Goal: Ask a question: Seek information or help from site administrators or community

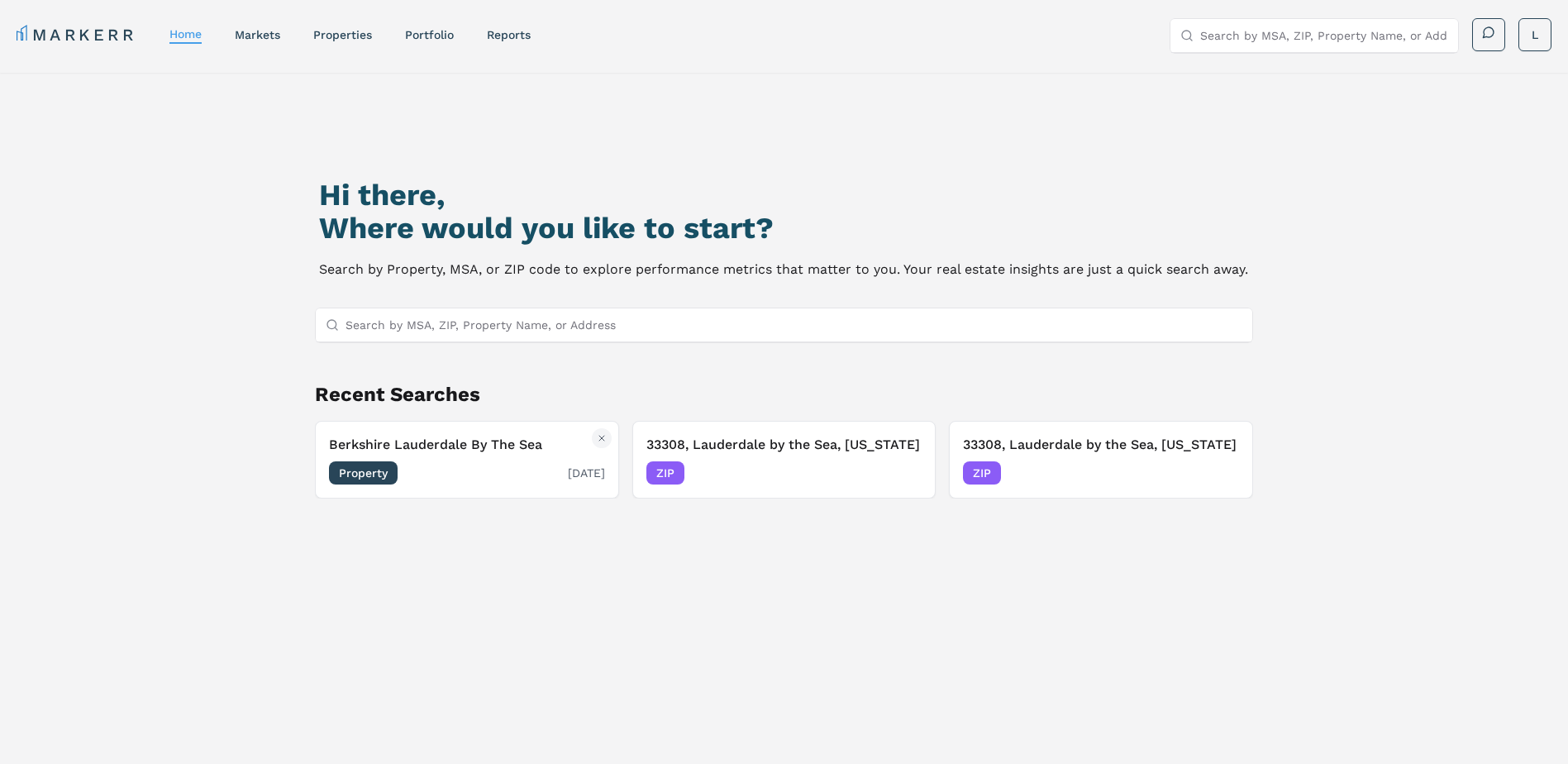
click at [361, 465] on span "Property" at bounding box center [363, 473] width 68 height 23
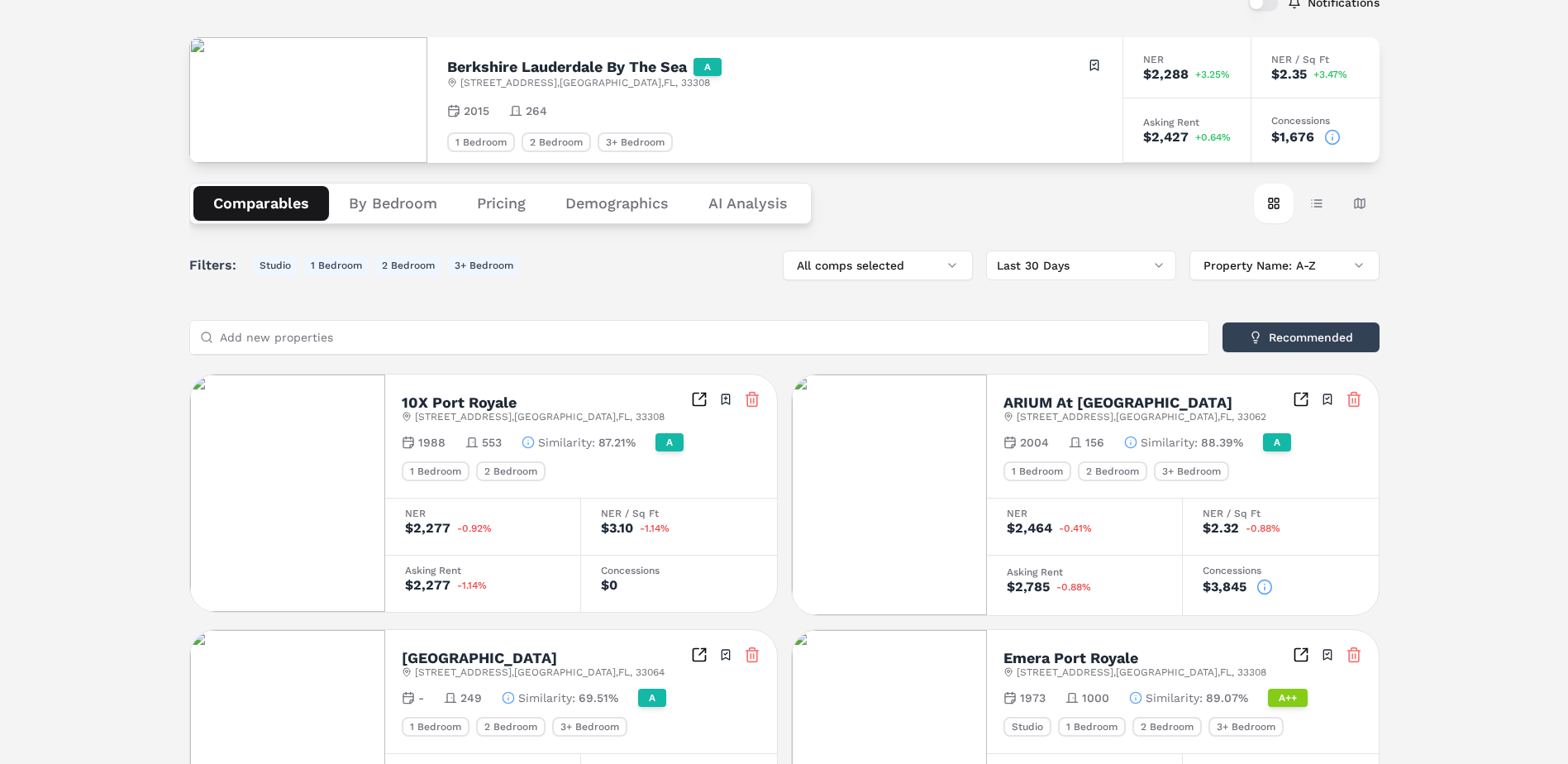
scroll to position [83, 0]
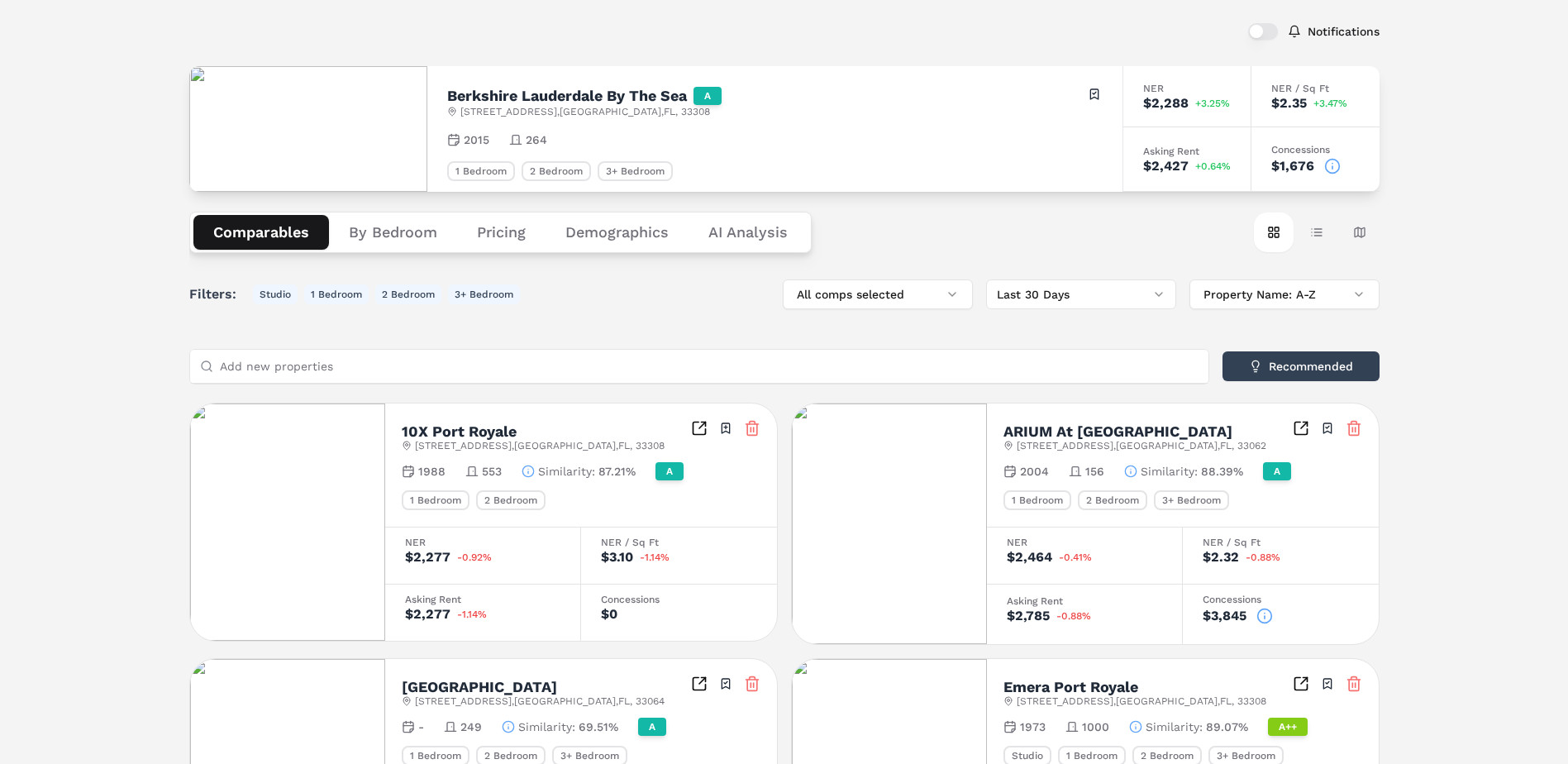
click at [1333, 167] on icon at bounding box center [1332, 166] width 16 height 16
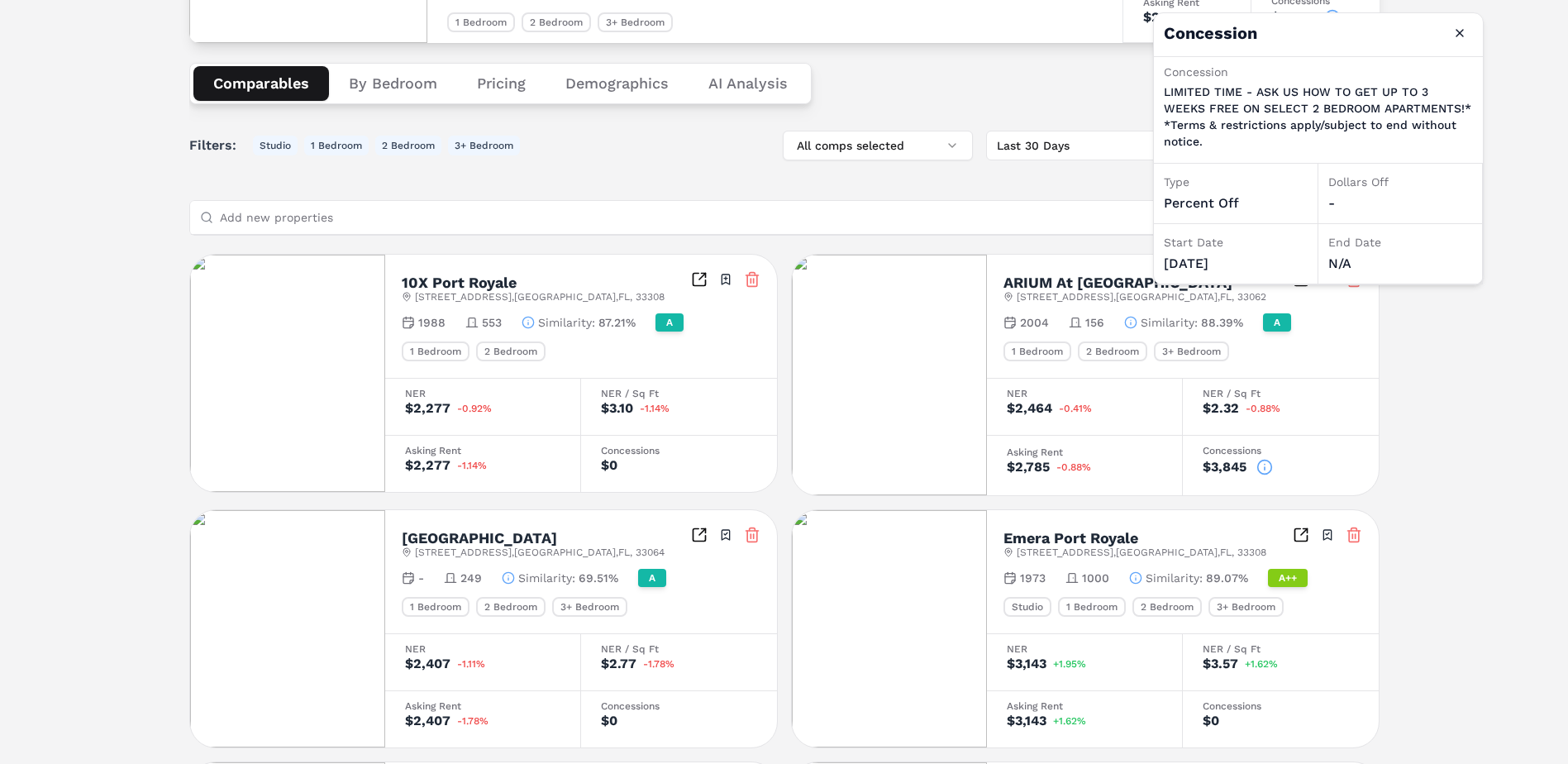
scroll to position [248, 0]
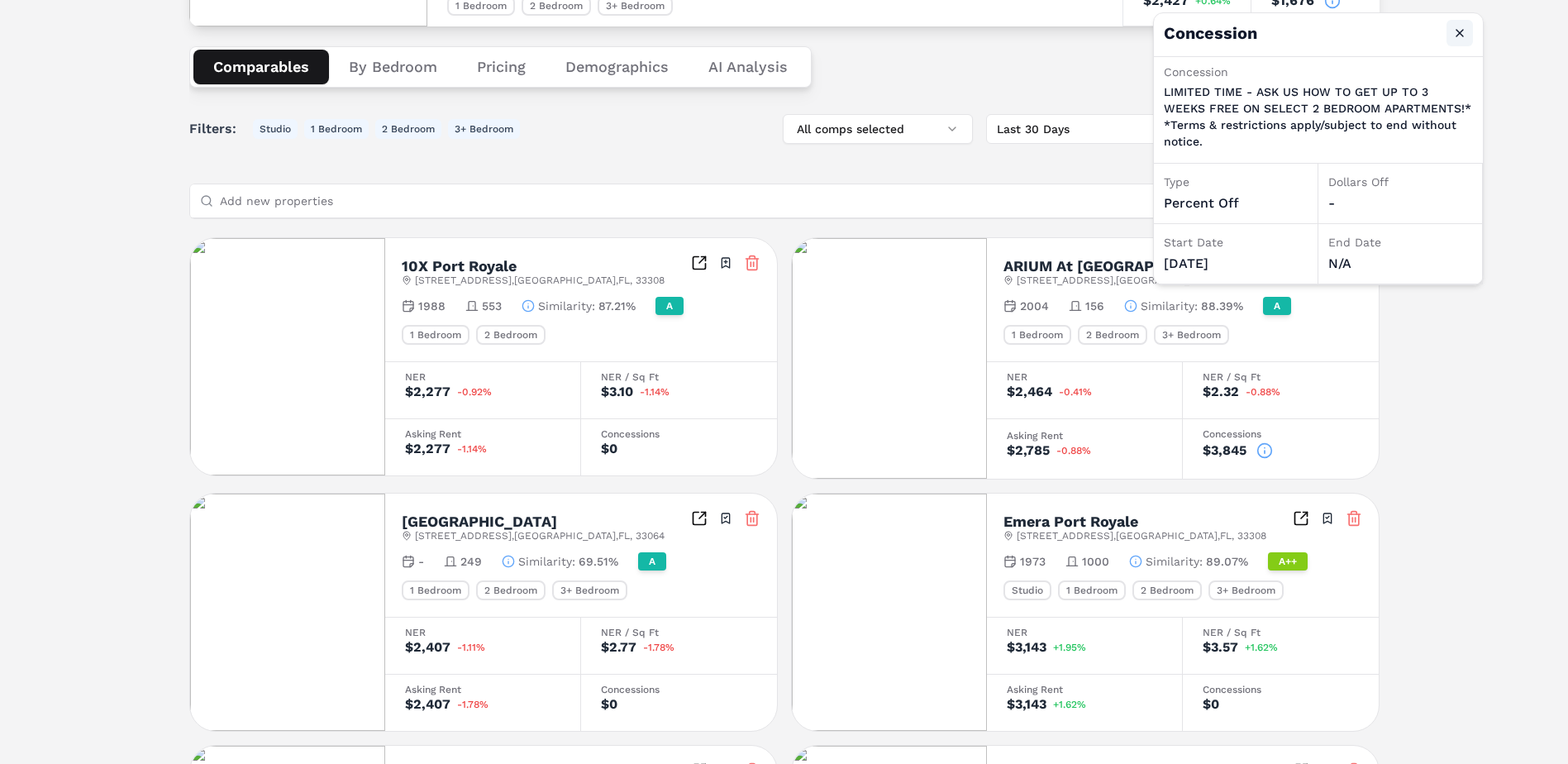
click at [1458, 32] on button "Close" at bounding box center [1460, 32] width 26 height 26
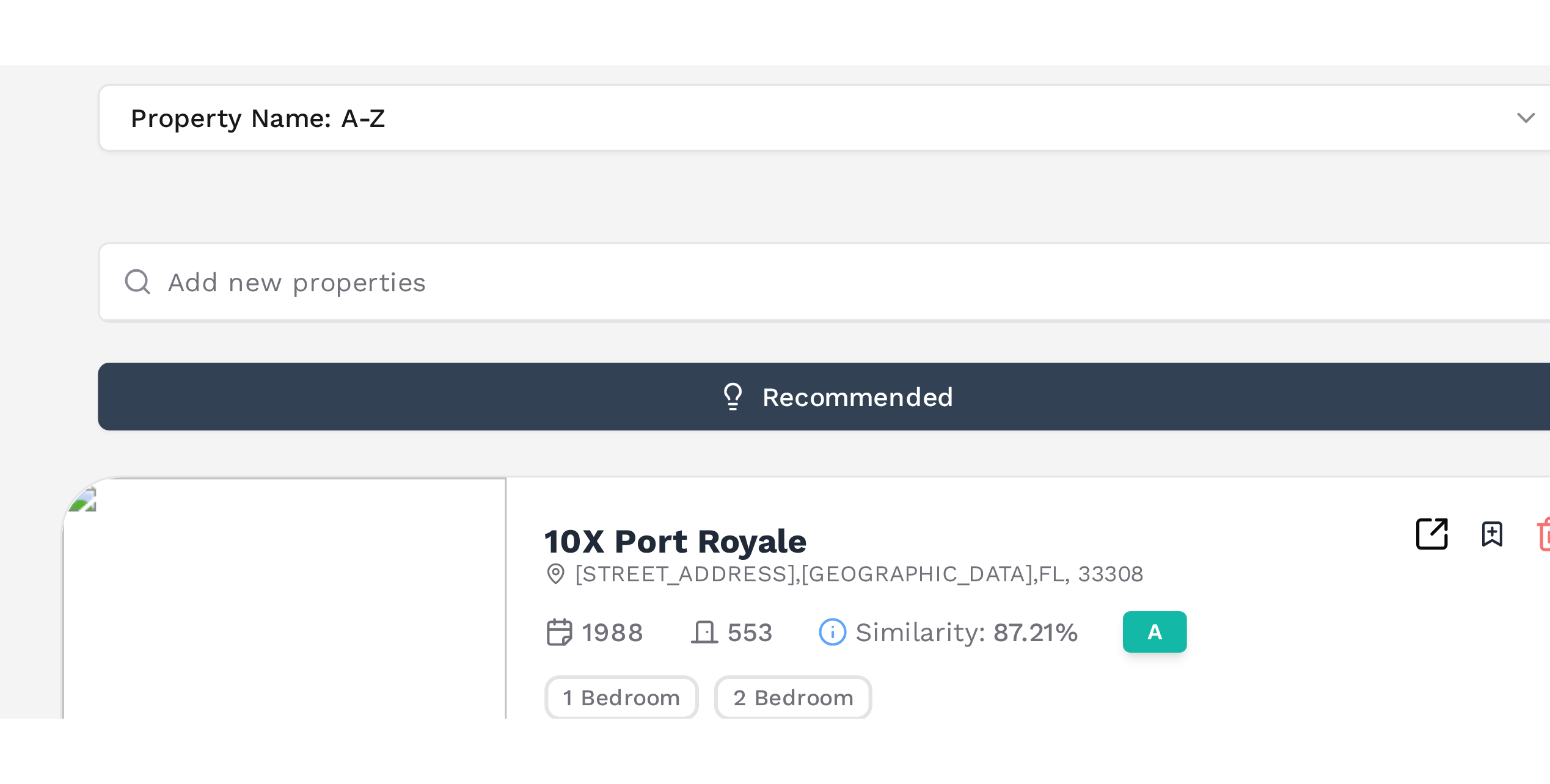
scroll to position [357, 0]
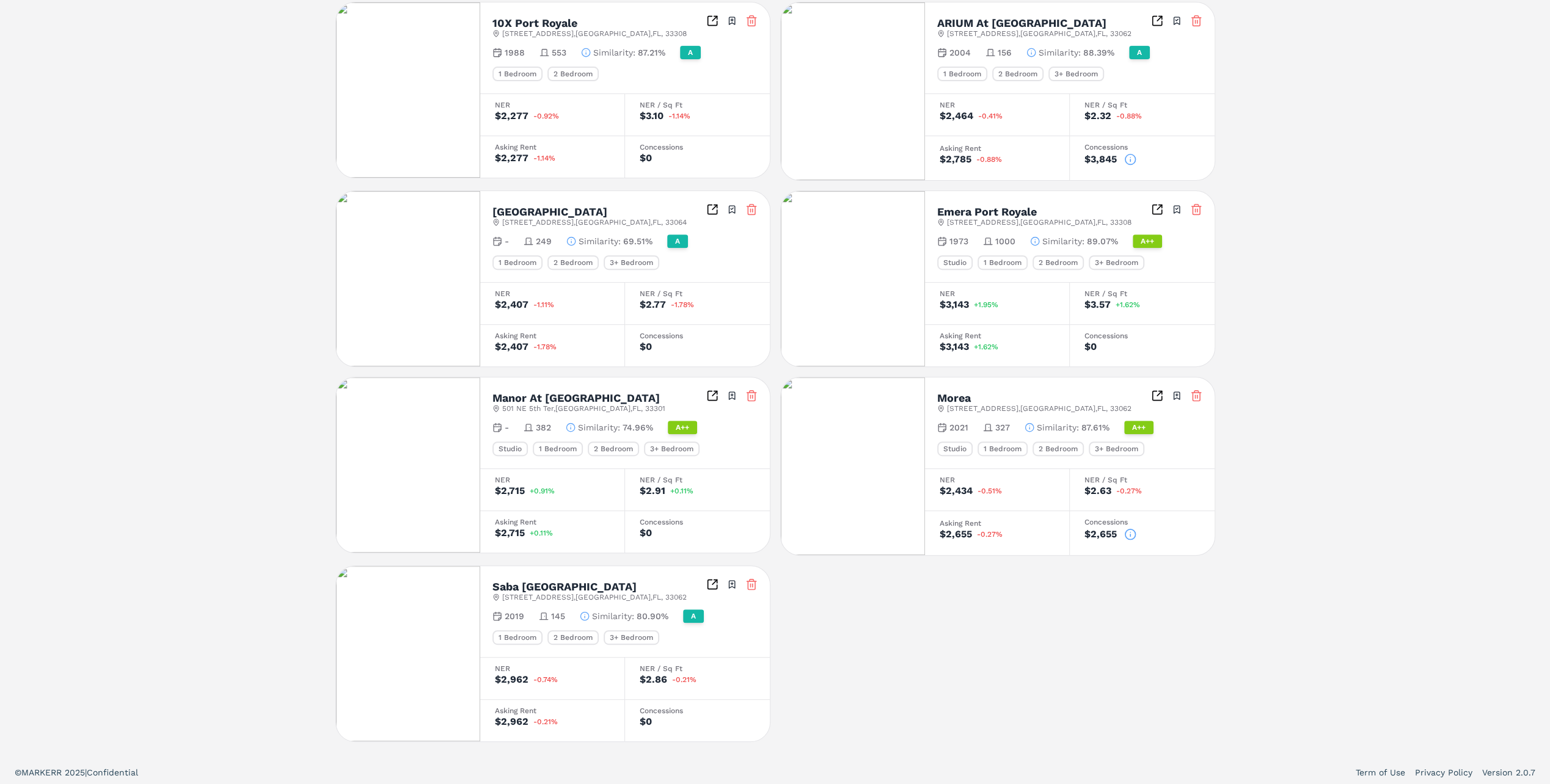
click at [1133, 529] on icon at bounding box center [1130, 534] width 12 height 12
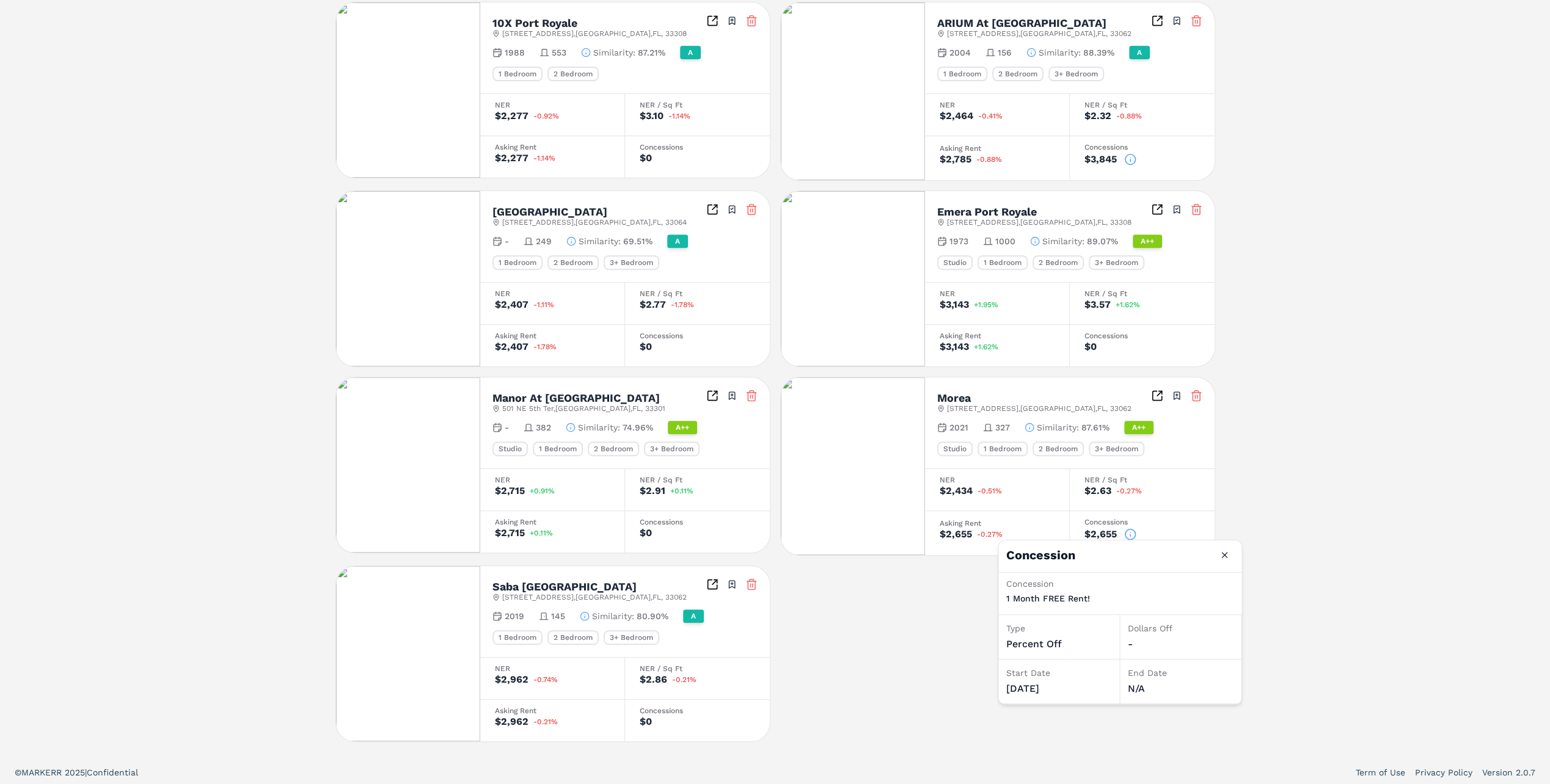
click at [1130, 156] on icon at bounding box center [1130, 159] width 12 height 12
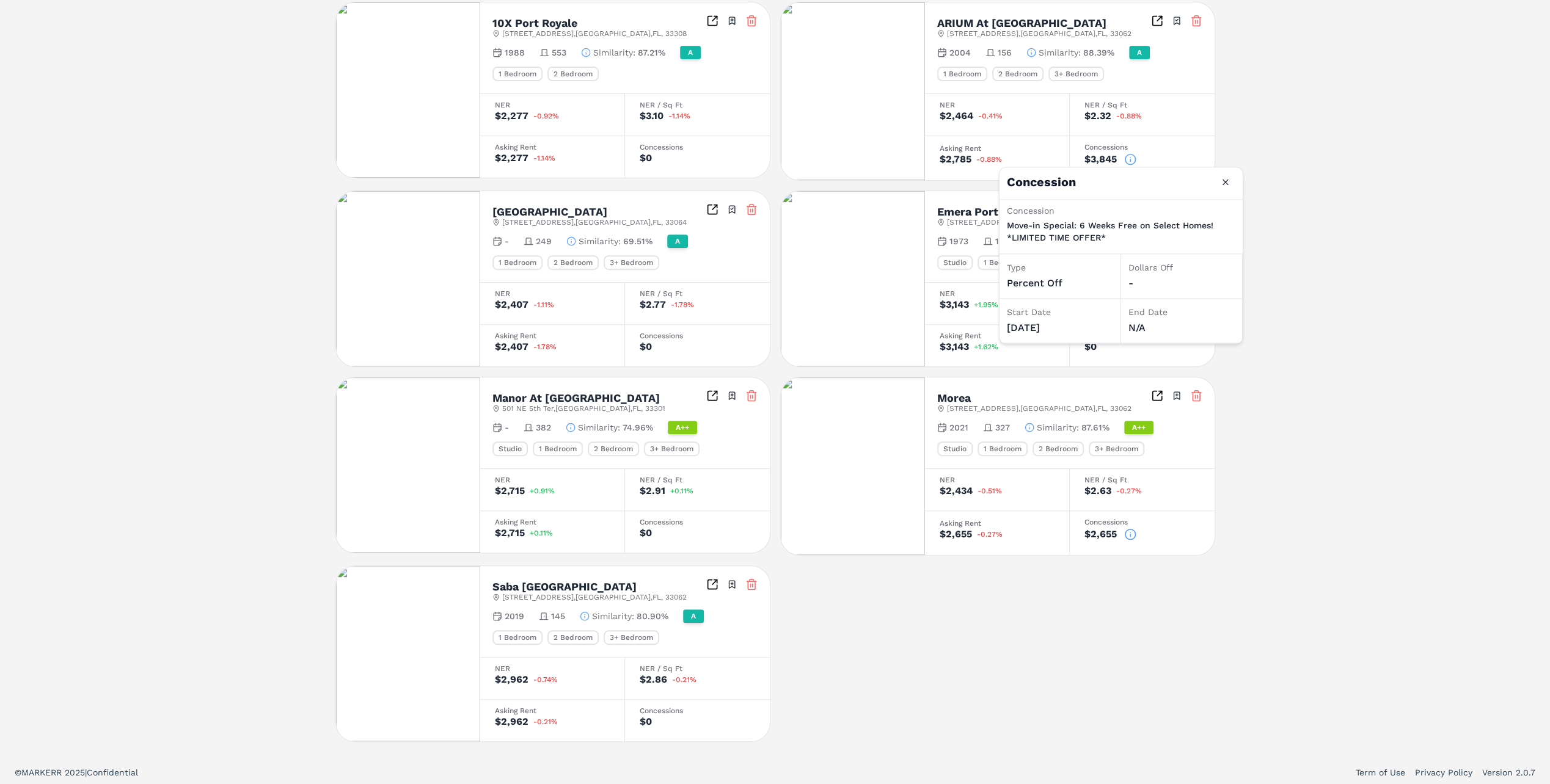
click at [1168, 149] on div "Notifications [GEOGRAPHIC_DATA] Lauderdale By The Sea A [STREET_ADDRESS] Toggle…" at bounding box center [775, 226] width 1550 height 1059
click at [393, 446] on img at bounding box center [408, 465] width 144 height 175
click at [1128, 530] on icon at bounding box center [1130, 534] width 12 height 12
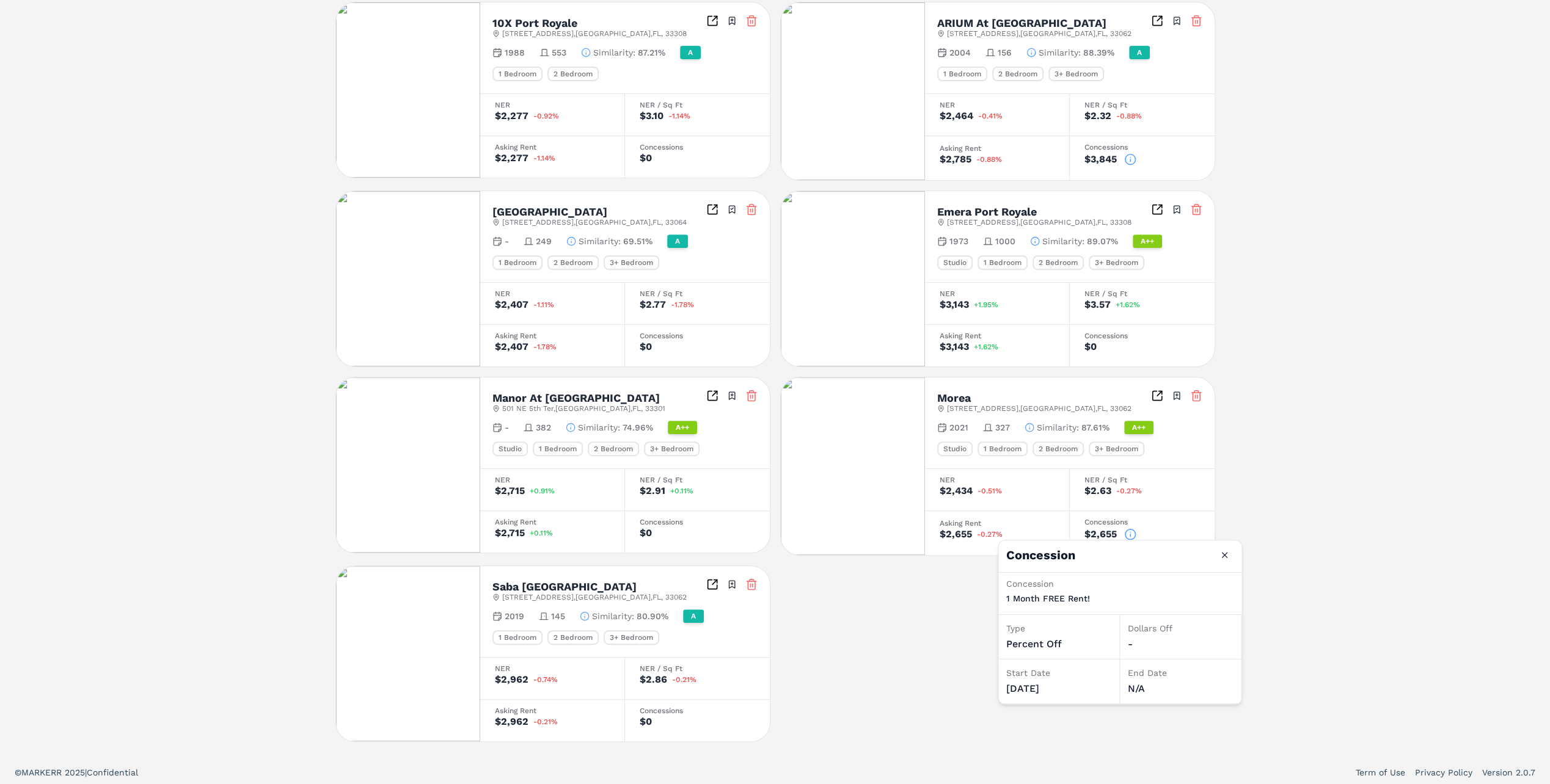
click at [1133, 159] on icon at bounding box center [1130, 159] width 12 height 12
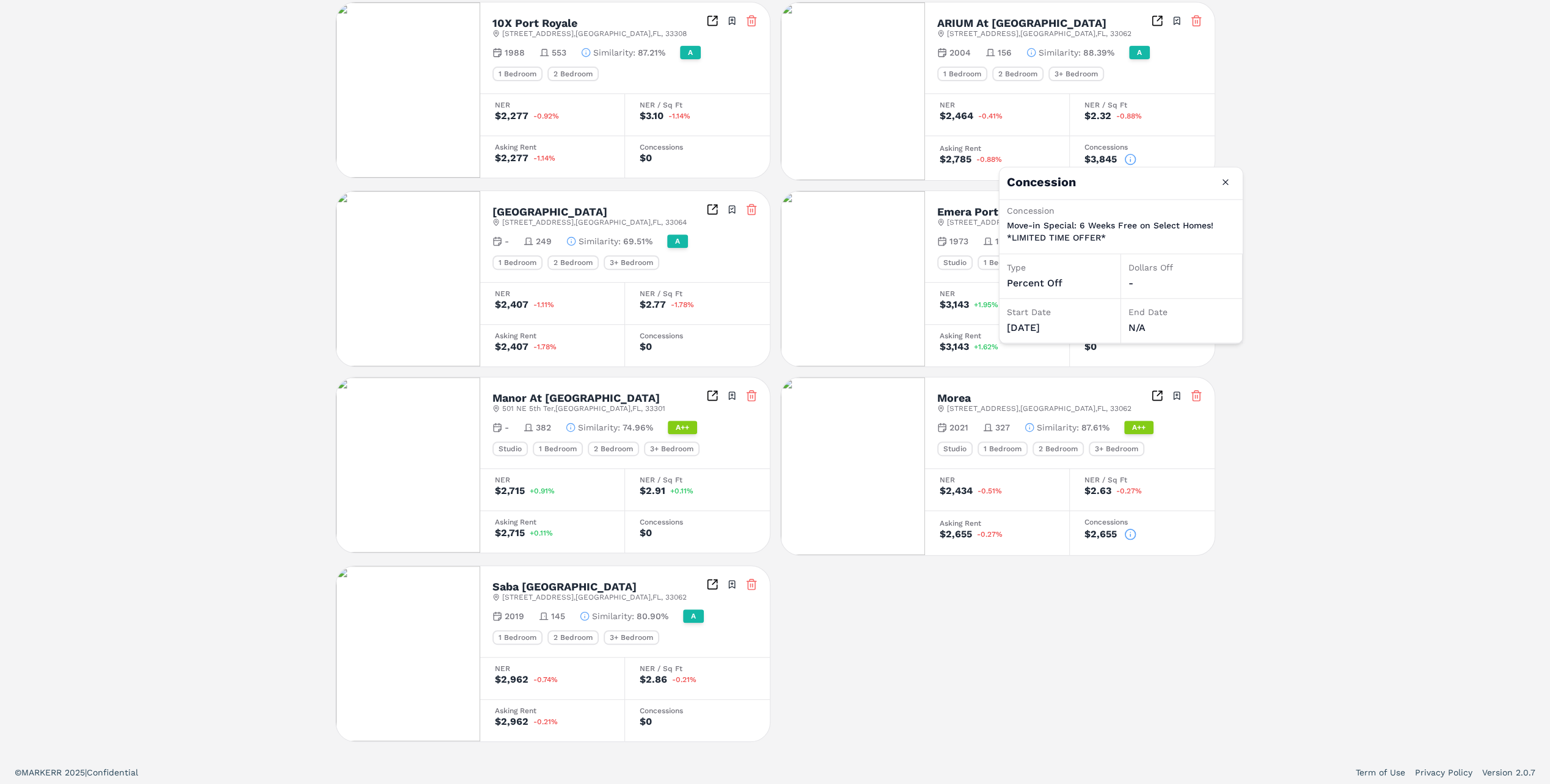
click at [121, 332] on div "Notifications [GEOGRAPHIC_DATA] Lauderdale By The Sea A [STREET_ADDRESS] Toggle…" at bounding box center [775, 226] width 1550 height 1059
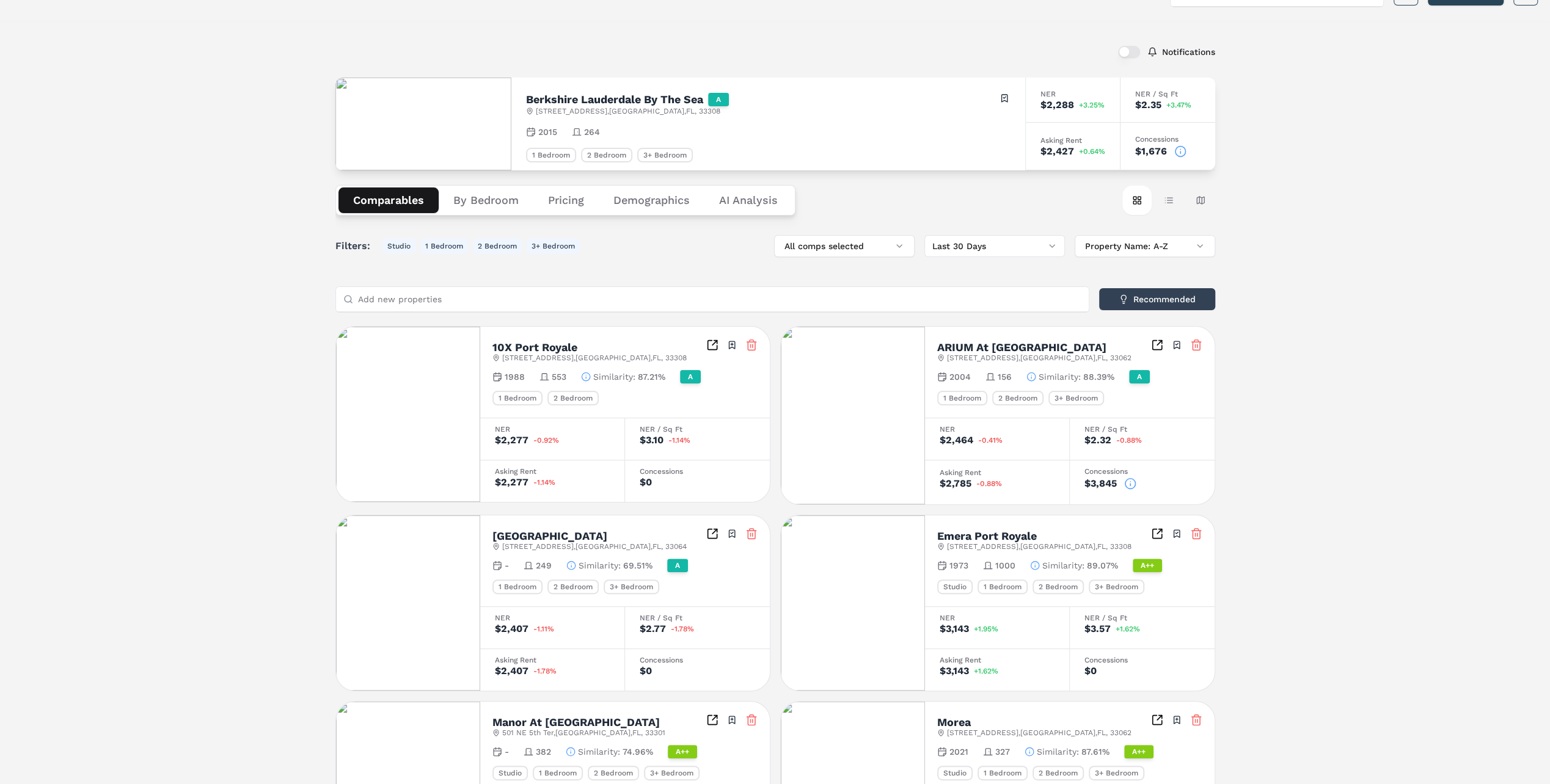
scroll to position [0, 0]
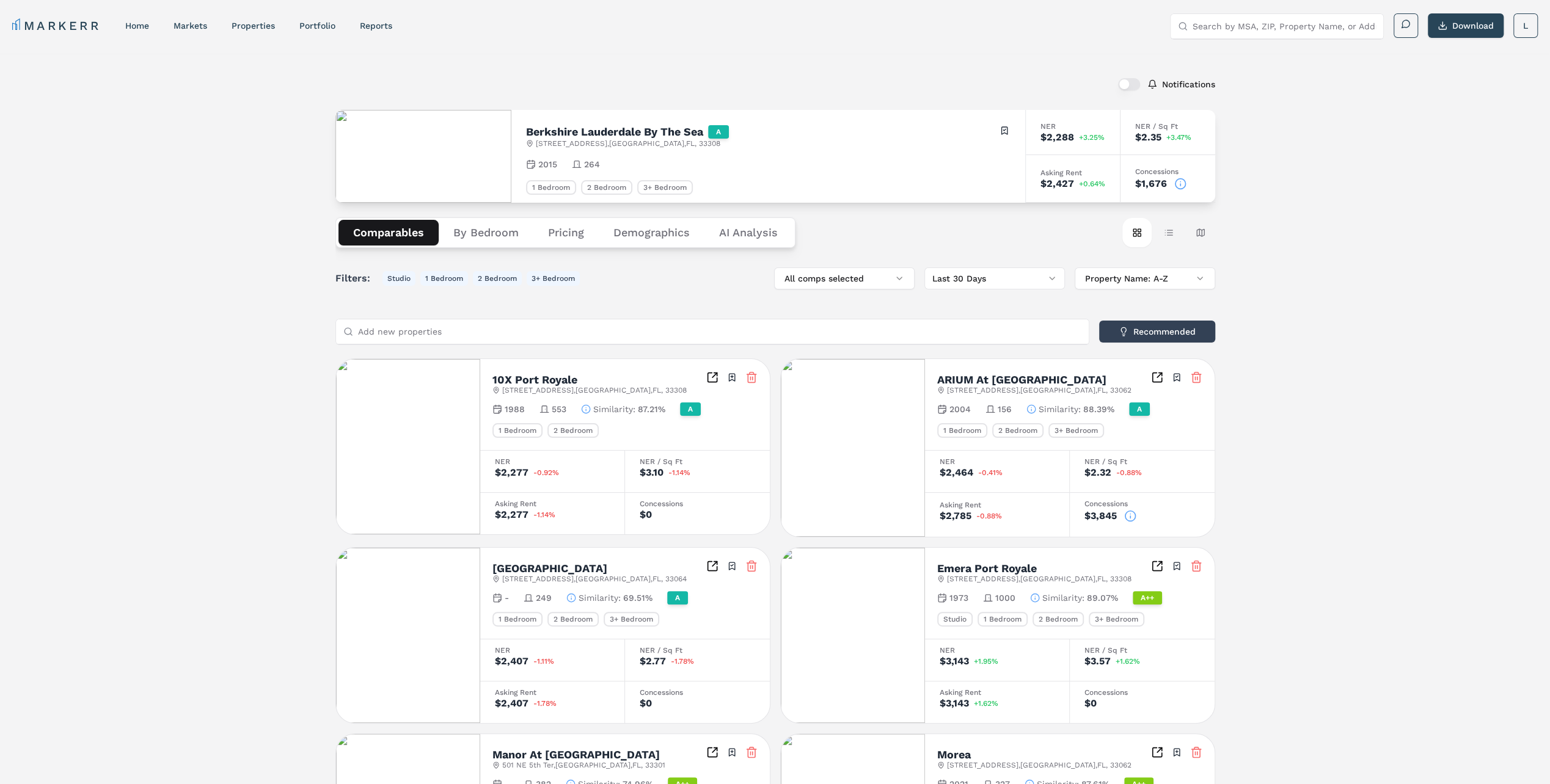
click at [1168, 183] on icon at bounding box center [1180, 183] width 12 height 12
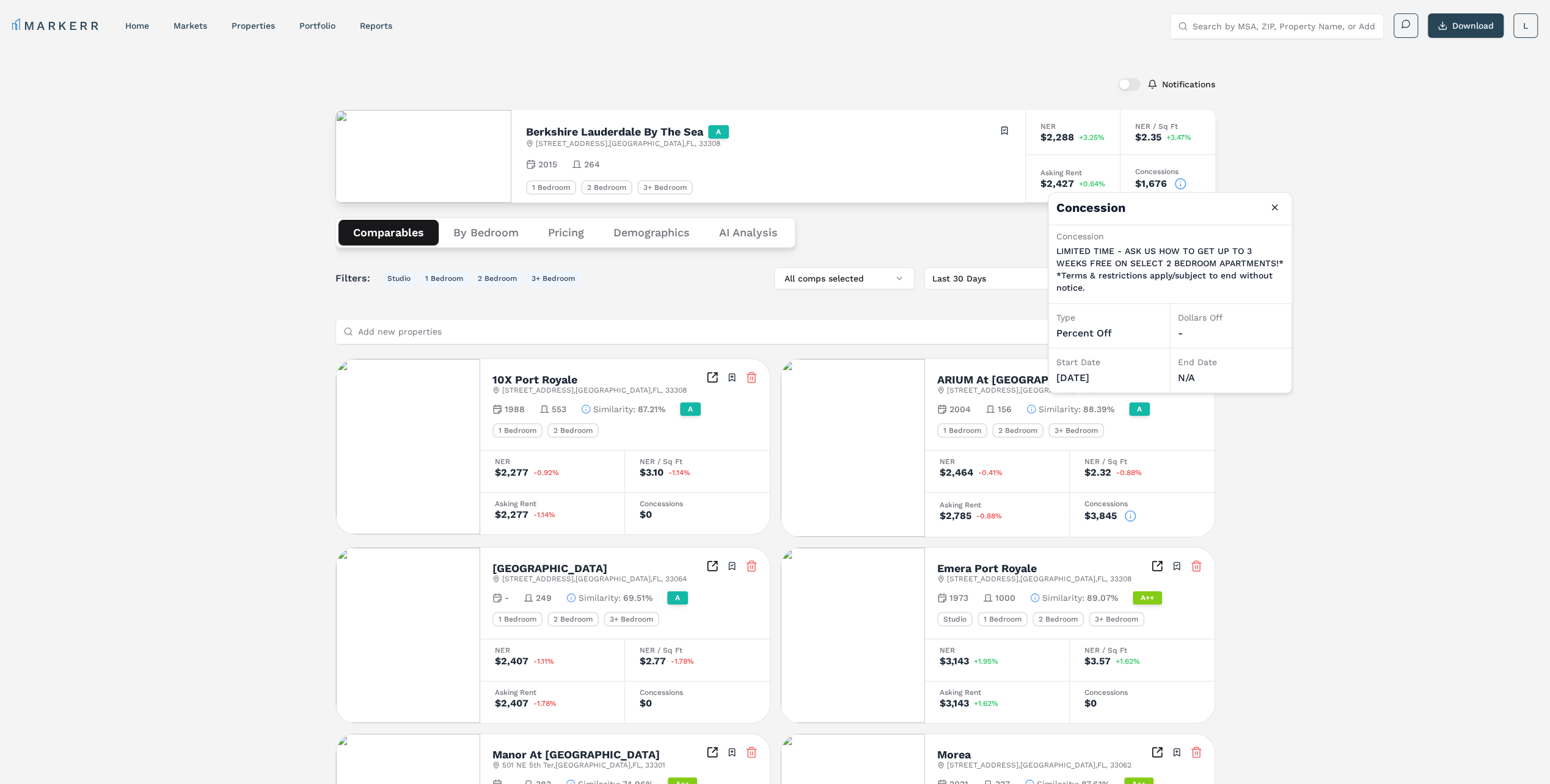
click at [1168, 198] on button "Close" at bounding box center [1274, 207] width 20 height 20
